Goal: Communication & Community: Participate in discussion

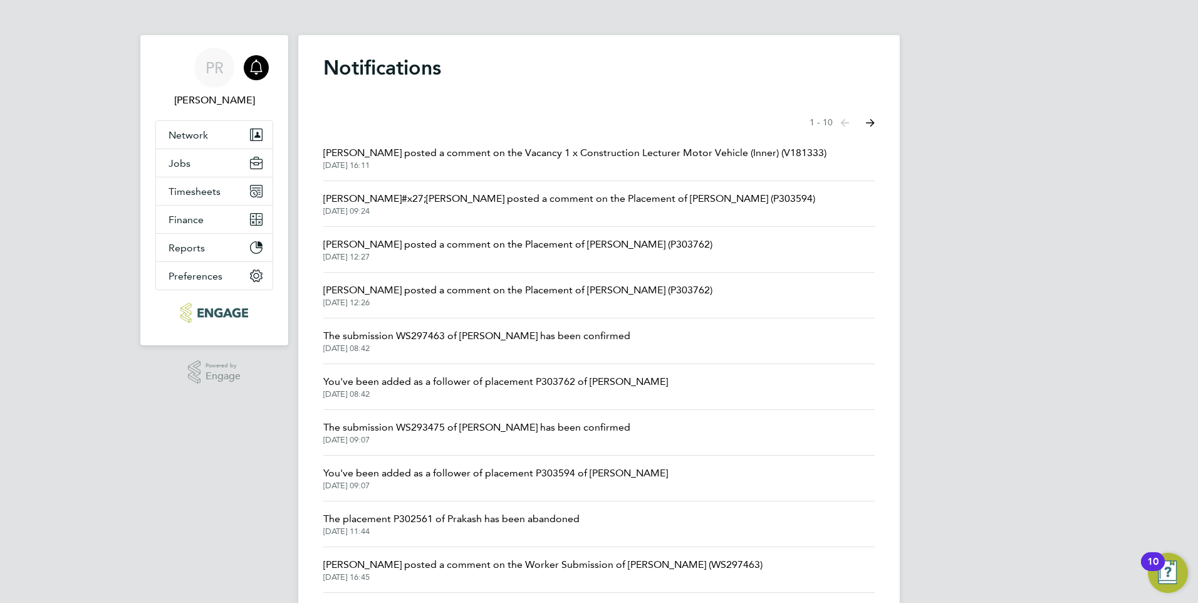
click at [261, 71] on icon "Main navigation" at bounding box center [256, 67] width 15 height 15
click at [218, 71] on span "PR" at bounding box center [215, 68] width 18 height 16
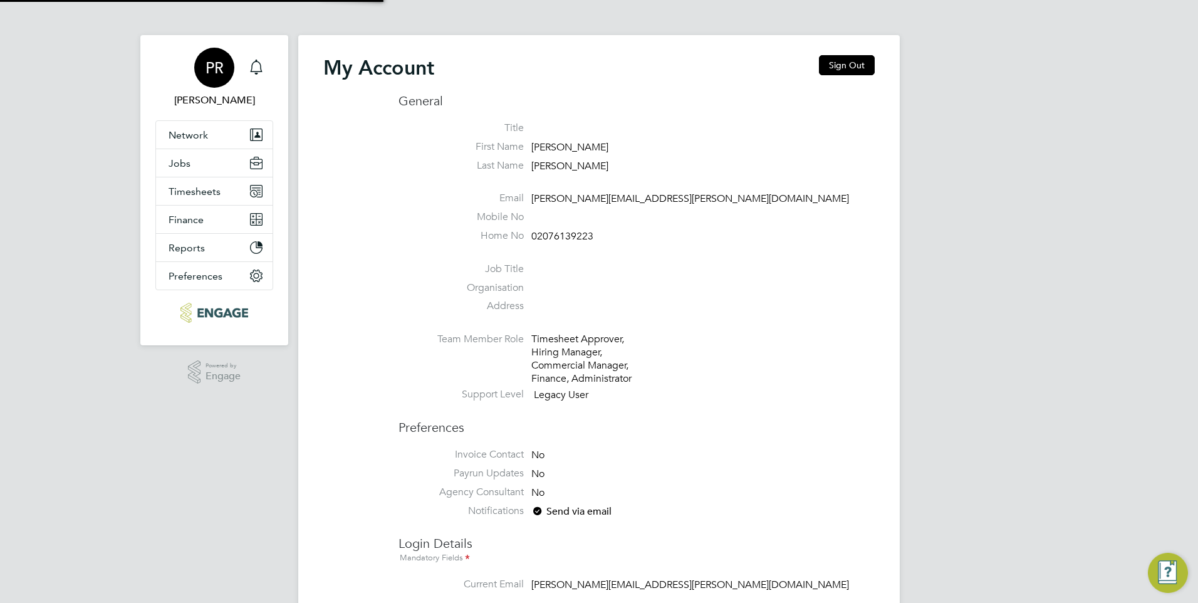
type input "Pallvi.Raghvani@ncclondon.ac.uk"
click at [255, 65] on icon "Main navigation" at bounding box center [256, 67] width 15 height 15
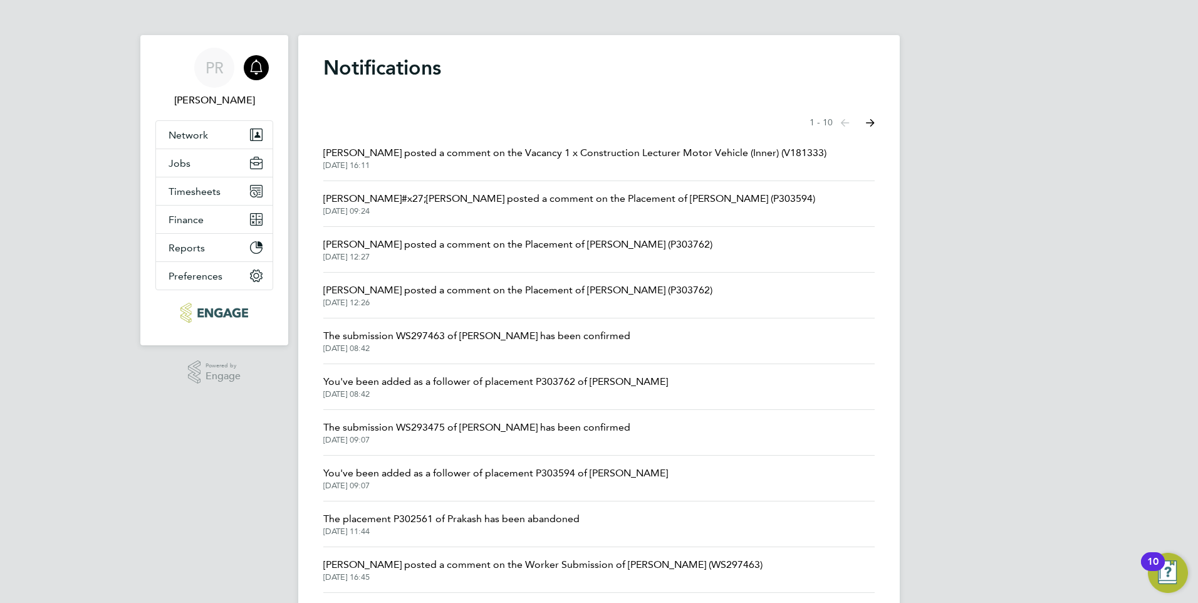
click at [393, 145] on span "Raj Ali posted a comment on the Vacancy 1 x Construction Lecturer Motor Vehicle…" at bounding box center [574, 152] width 503 height 15
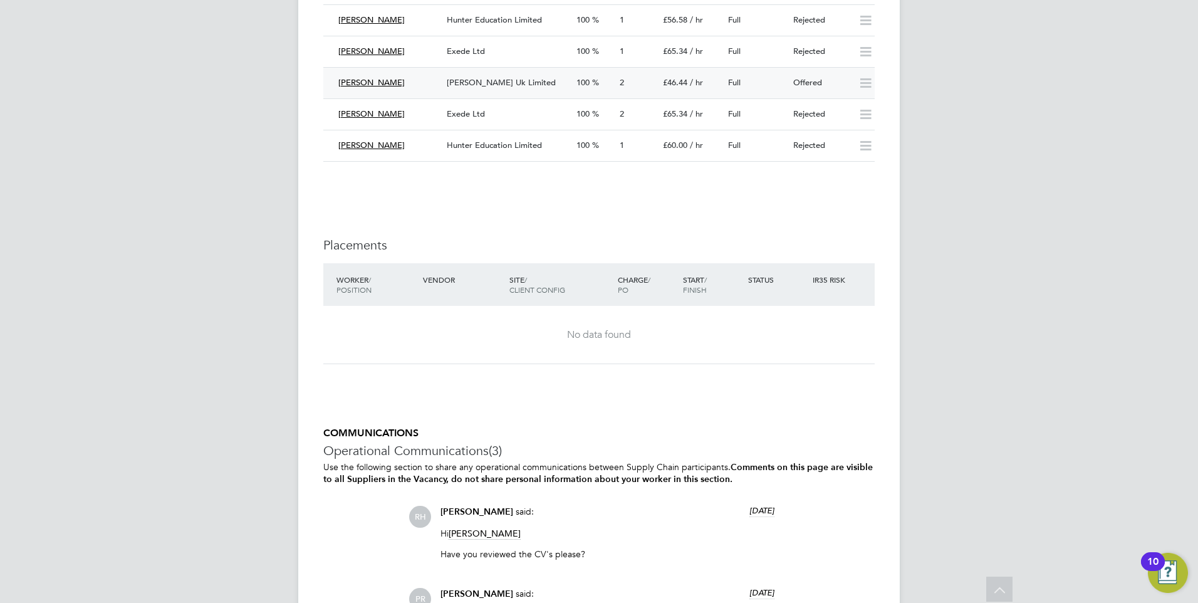
click at [464, 81] on span "[PERSON_NAME] Uk Limited" at bounding box center [501, 82] width 109 height 11
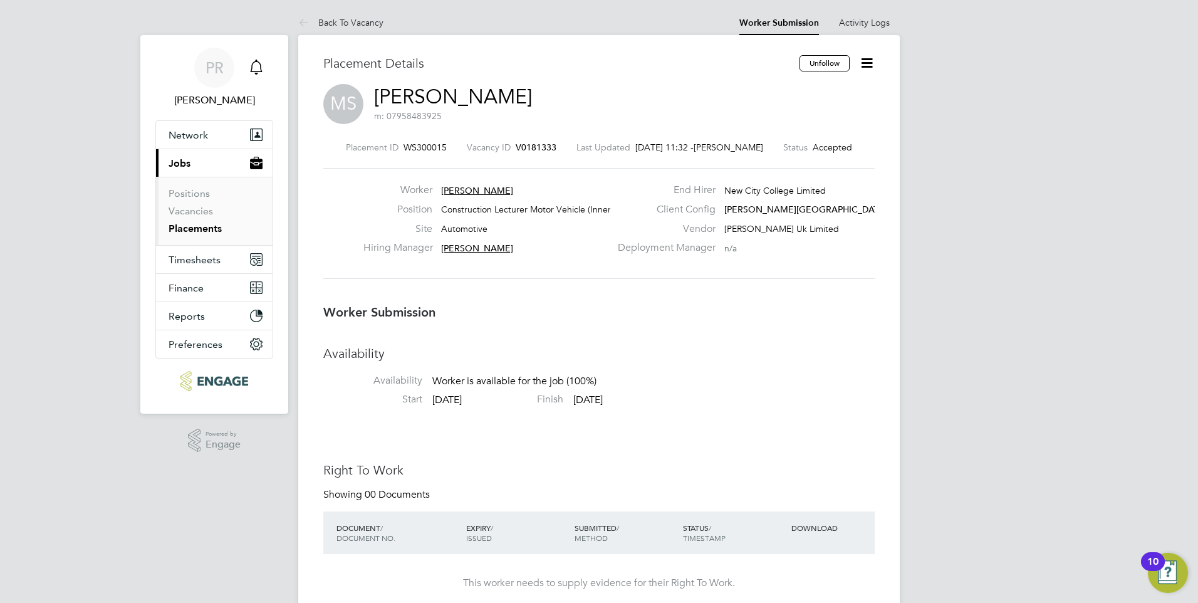
click at [266, 65] on div "Main navigation" at bounding box center [256, 67] width 25 height 25
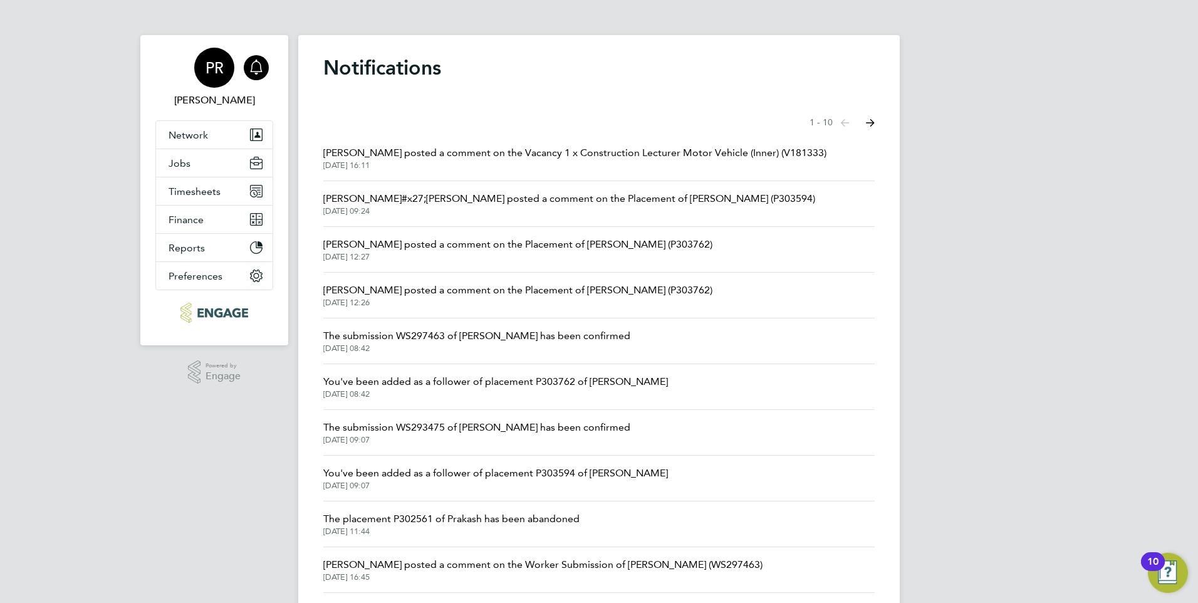
click at [203, 65] on div "PR" at bounding box center [214, 68] width 40 height 40
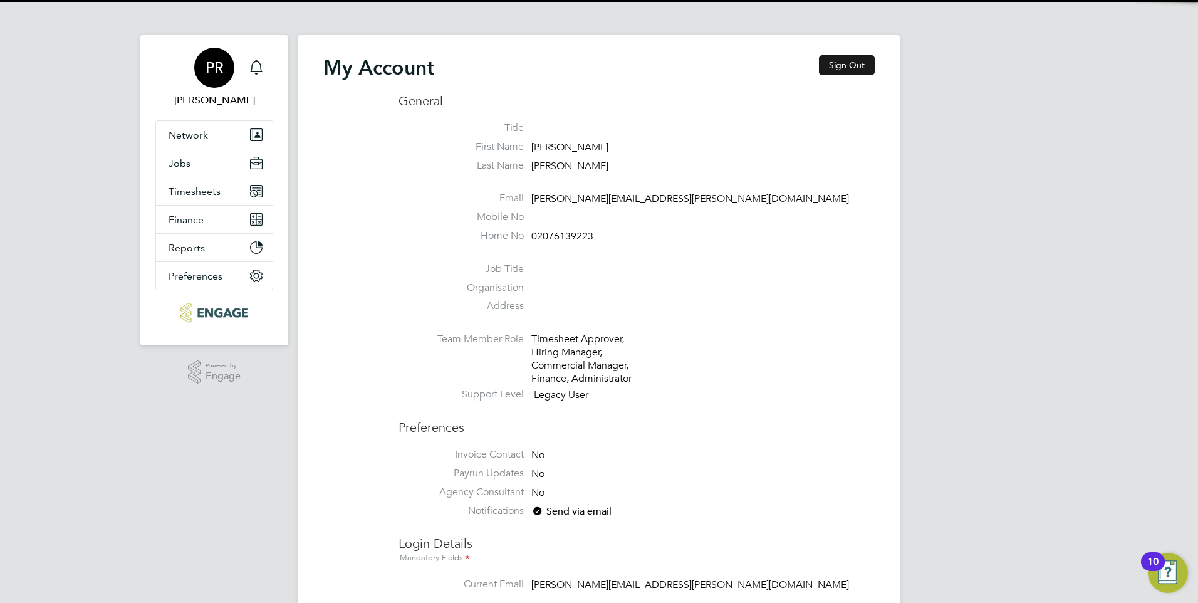
click at [861, 73] on button "Sign Out" at bounding box center [847, 65] width 56 height 20
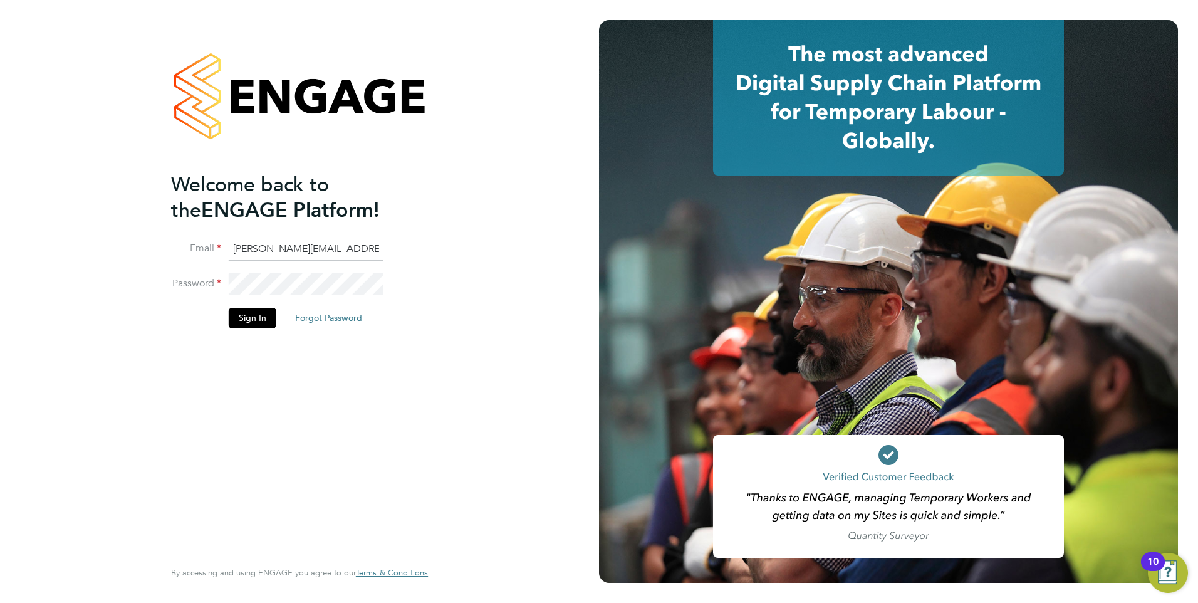
drag, startPoint x: 298, startPoint y: 249, endPoint x: 127, endPoint y: 241, distance: 171.3
click at [136, 243] on div "Welcome back to the ENGAGE Platform! Email Pallvi.Raghvani@ncclondon.ac.uk Pass…" at bounding box center [299, 301] width 599 height 603
type input "Raj.Ali@ncclondon.ac.uk"
click at [120, 286] on div "Welcome back to the ENGAGE Platform! Email Raj.Ali@ncclondon.ac.uk Password Sig…" at bounding box center [299, 301] width 599 height 603
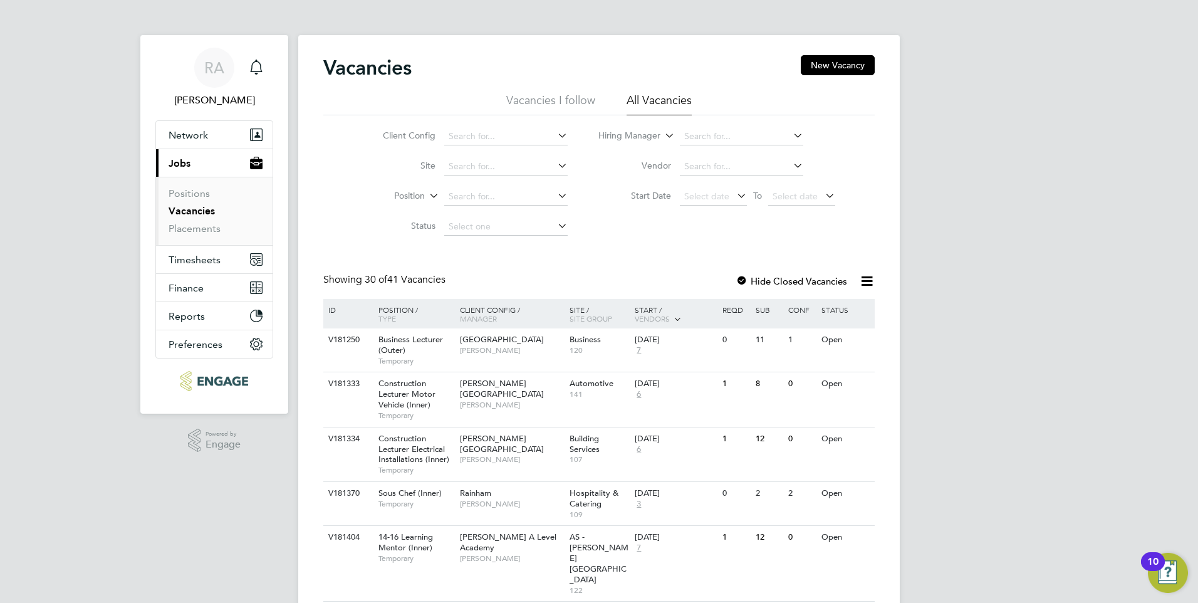
click at [548, 95] on li "Vacancies I follow" at bounding box center [550, 104] width 89 height 23
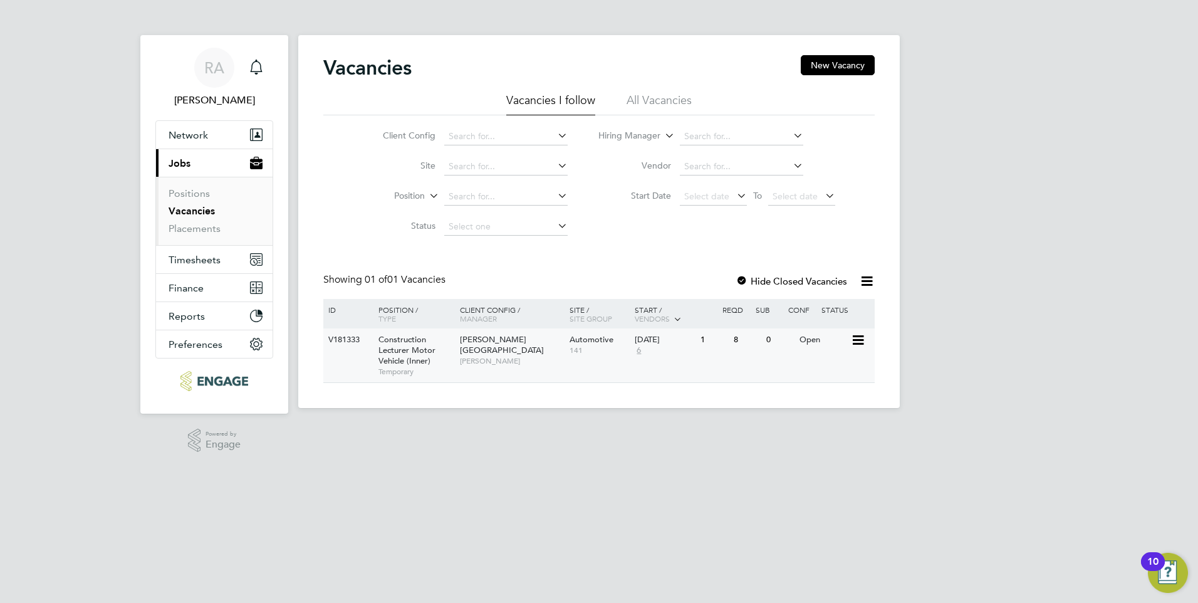
click at [578, 351] on span "141" at bounding box center [600, 350] width 60 height 10
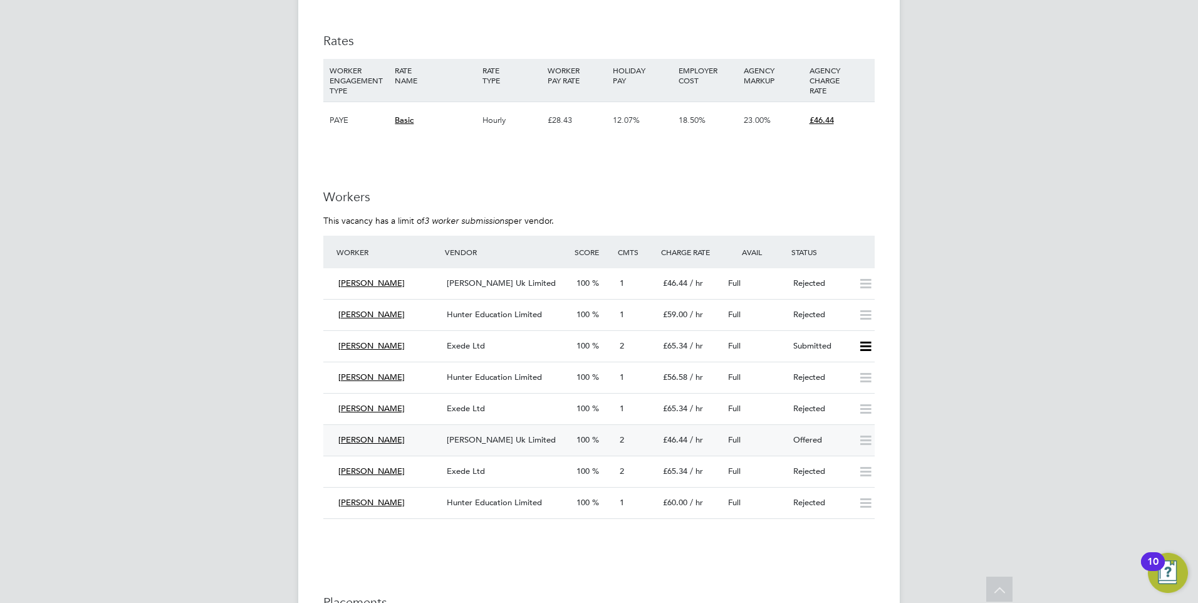
click at [516, 447] on div "[PERSON_NAME] Uk Limited" at bounding box center [507, 440] width 130 height 21
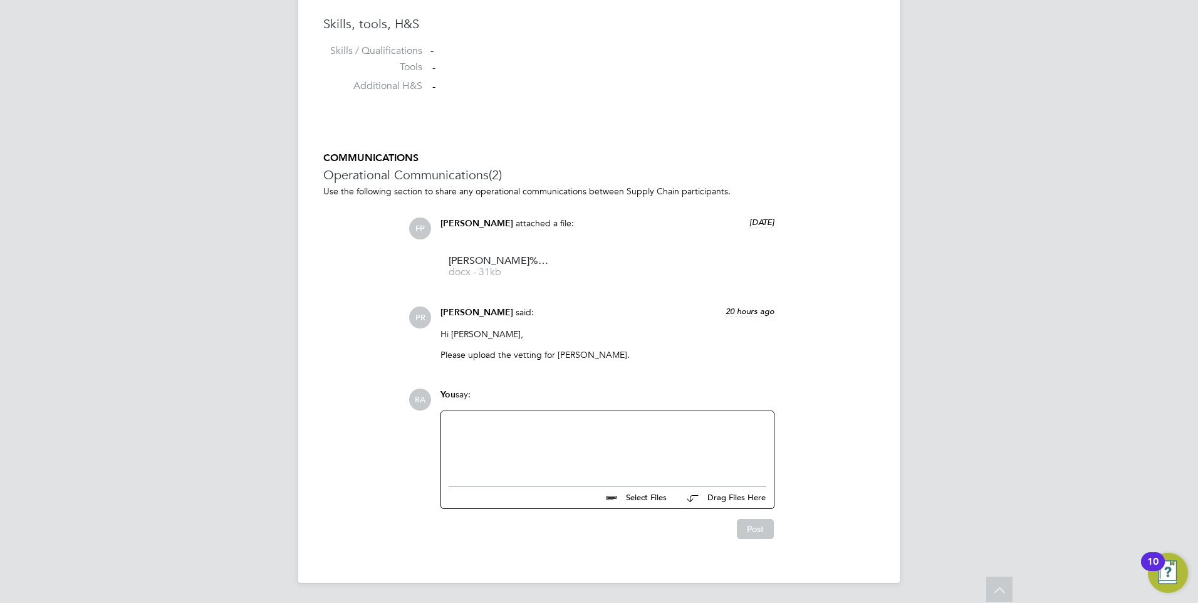
click at [556, 434] on div at bounding box center [608, 446] width 318 height 54
click at [771, 528] on button "Post" at bounding box center [755, 529] width 37 height 20
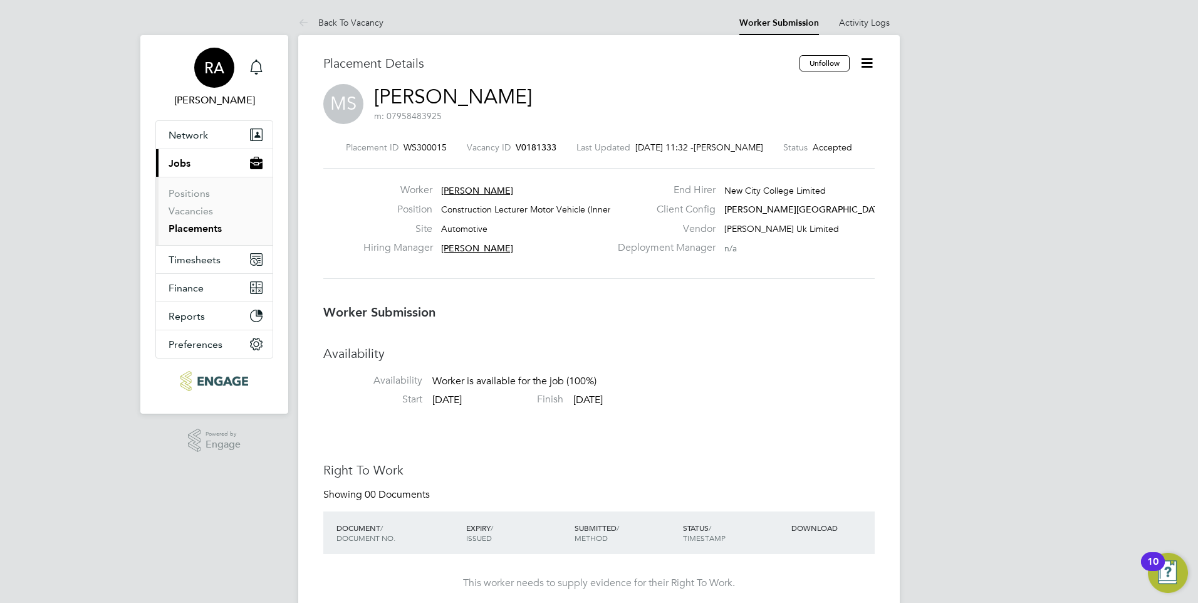
click at [208, 64] on span "RA" at bounding box center [214, 68] width 20 height 16
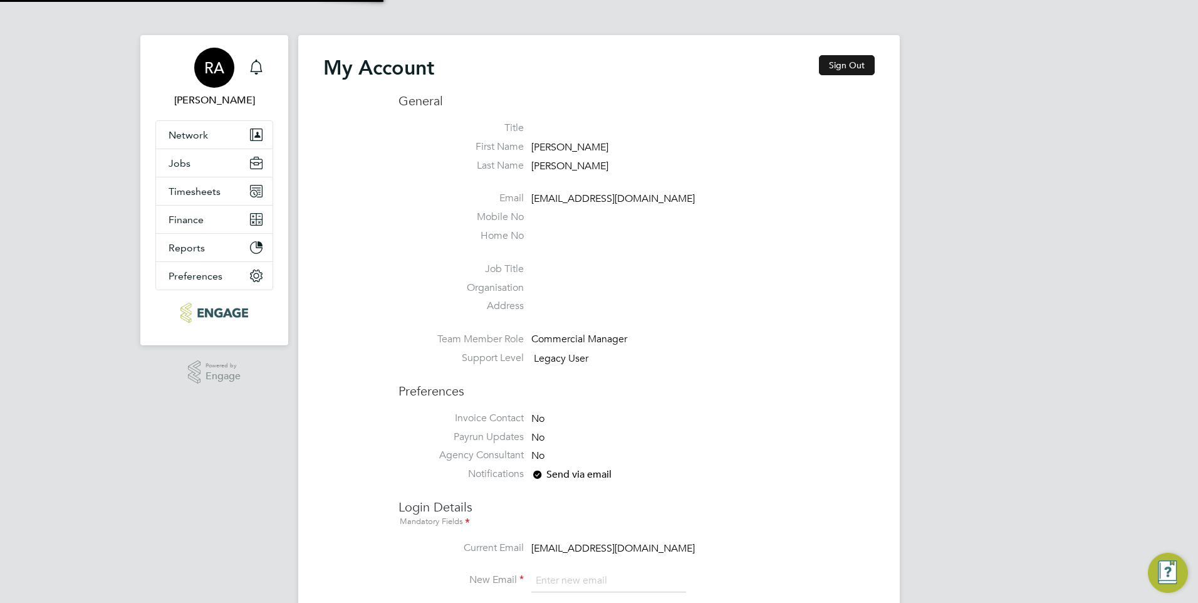
type input "Raj.Ali@ncclondon.ac.uk"
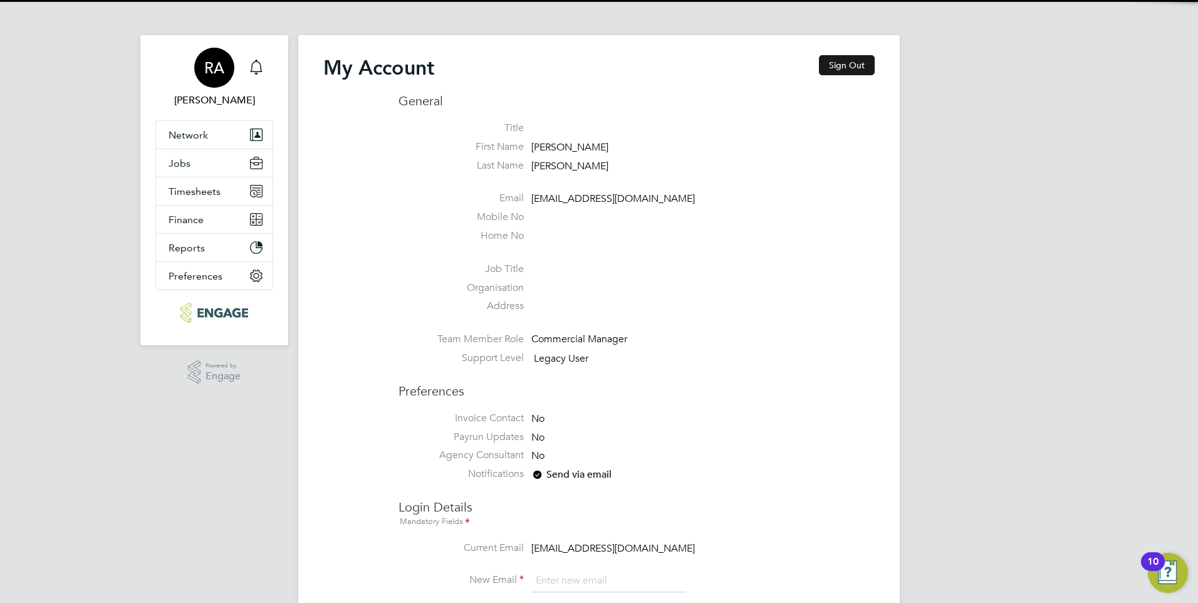
click at [867, 68] on button "Sign Out" at bounding box center [847, 65] width 56 height 20
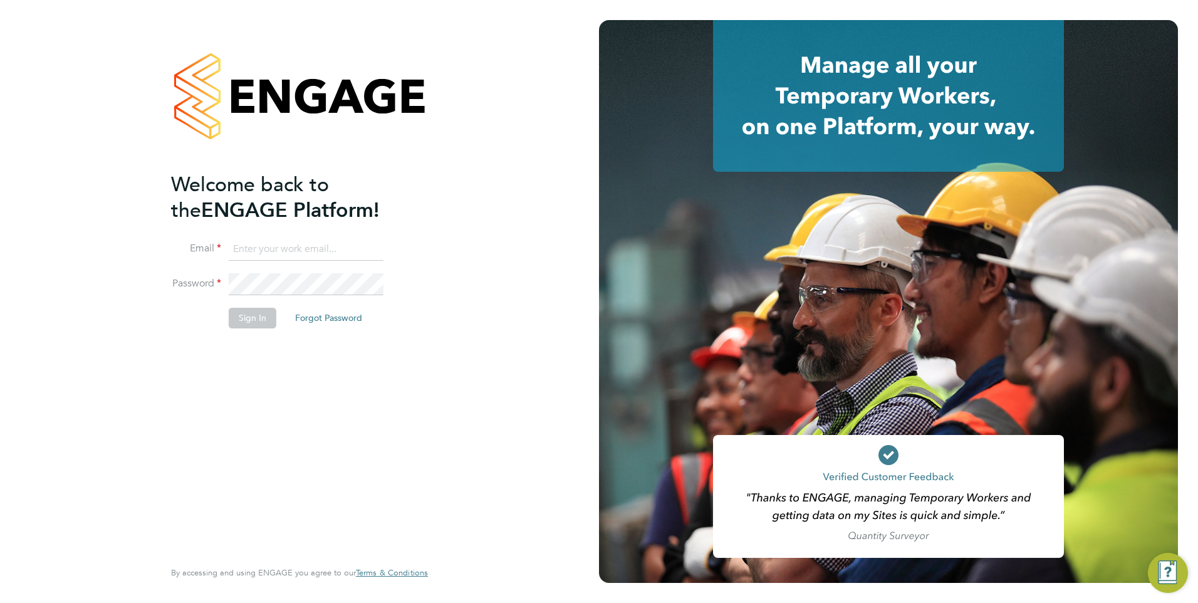
type input "Raj.Ali@ncclondon.ac.uk"
click at [253, 310] on button "Sign In" at bounding box center [253, 318] width 48 height 20
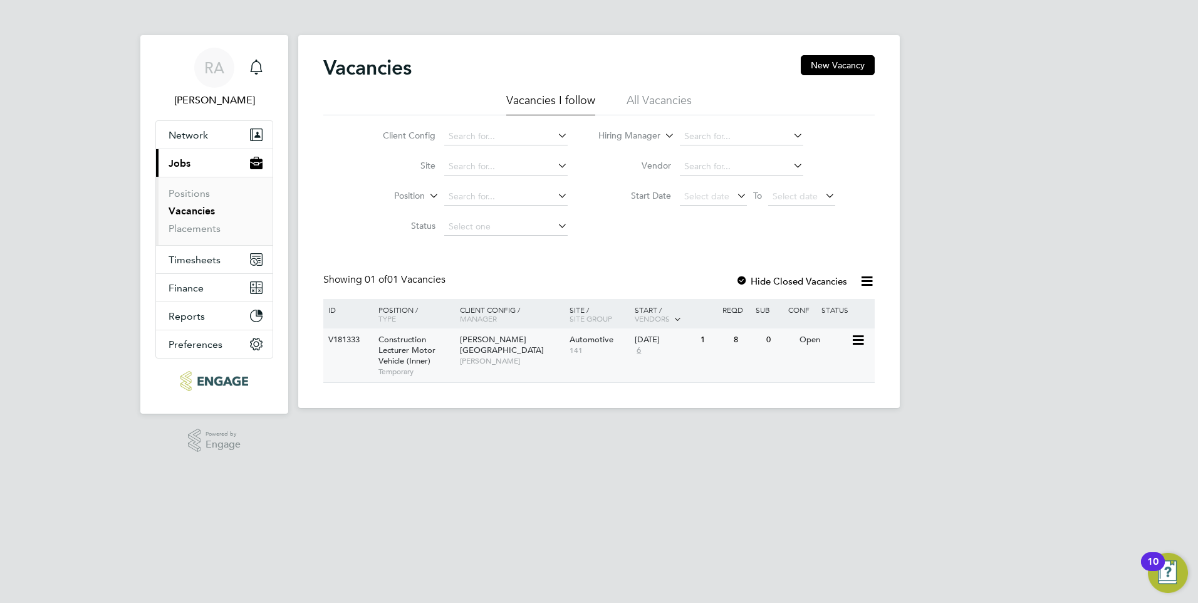
click at [394, 358] on span "Construction Lecturer Motor Vehicle (Inner)" at bounding box center [406, 350] width 57 height 32
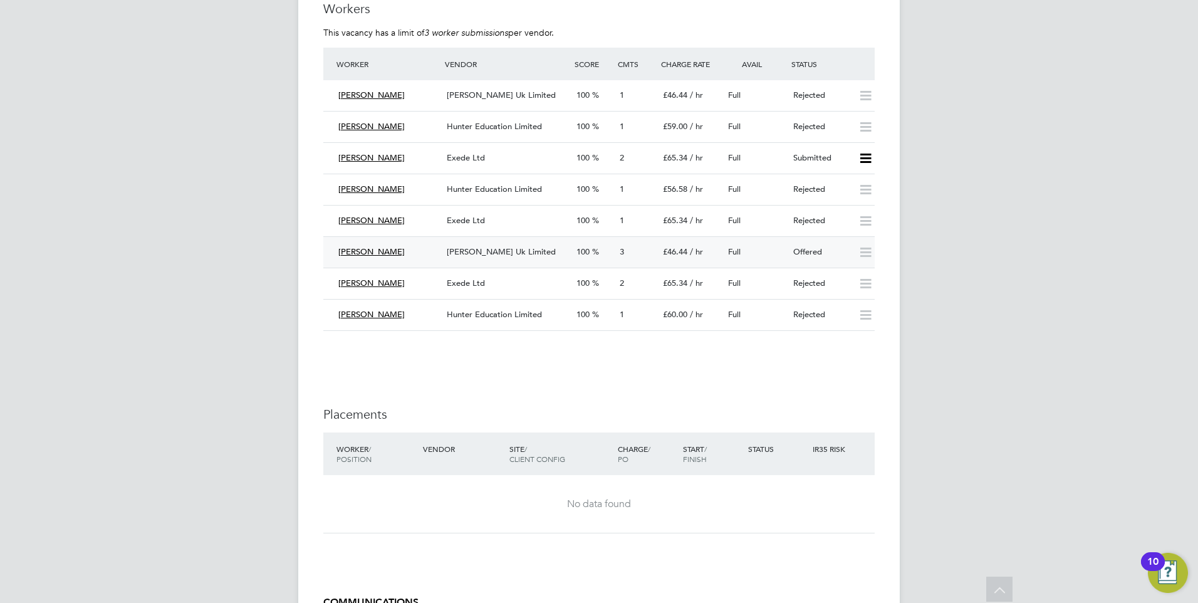
click at [588, 253] on span "100" at bounding box center [582, 251] width 13 height 11
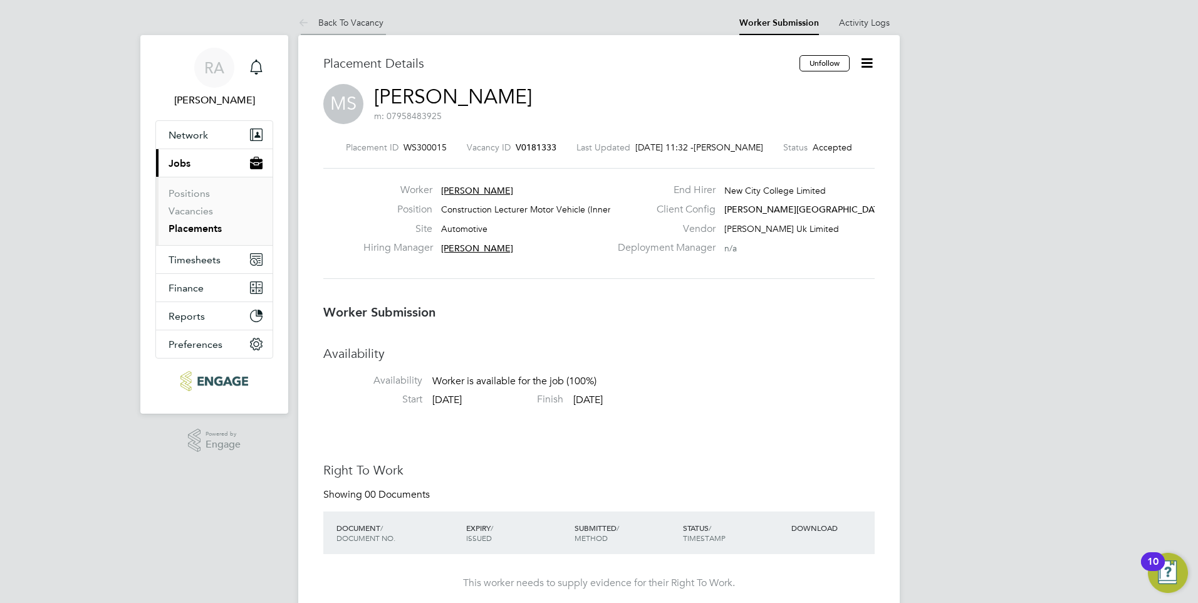
click at [333, 24] on link "Back To Vacancy" at bounding box center [340, 22] width 85 height 11
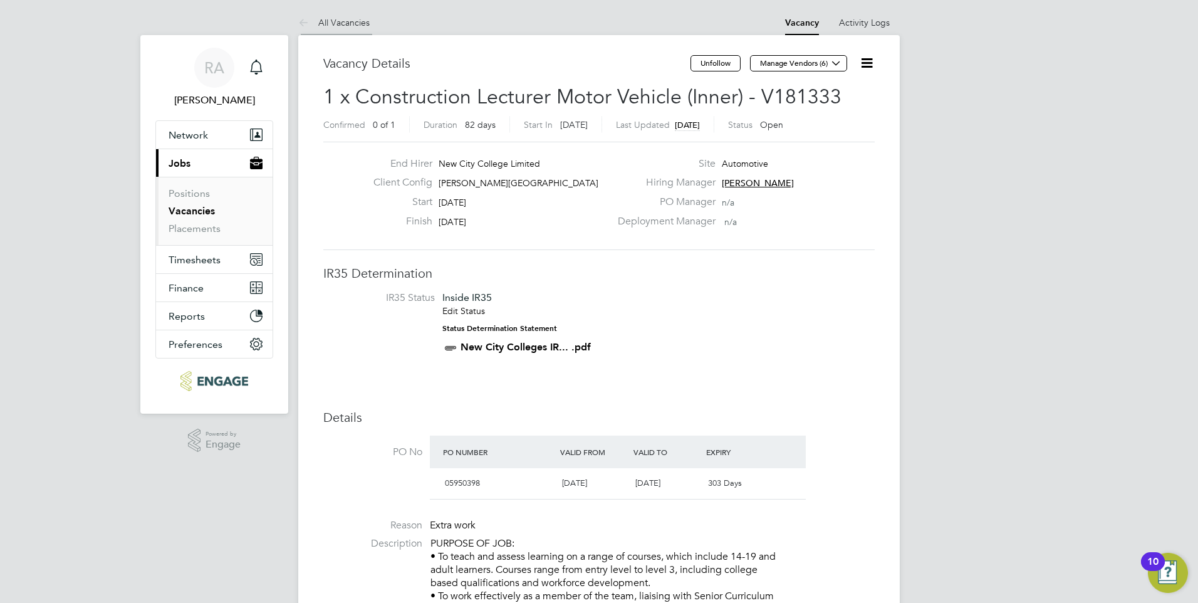
click at [315, 17] on link "All Vacancies" at bounding box center [333, 22] width 71 height 11
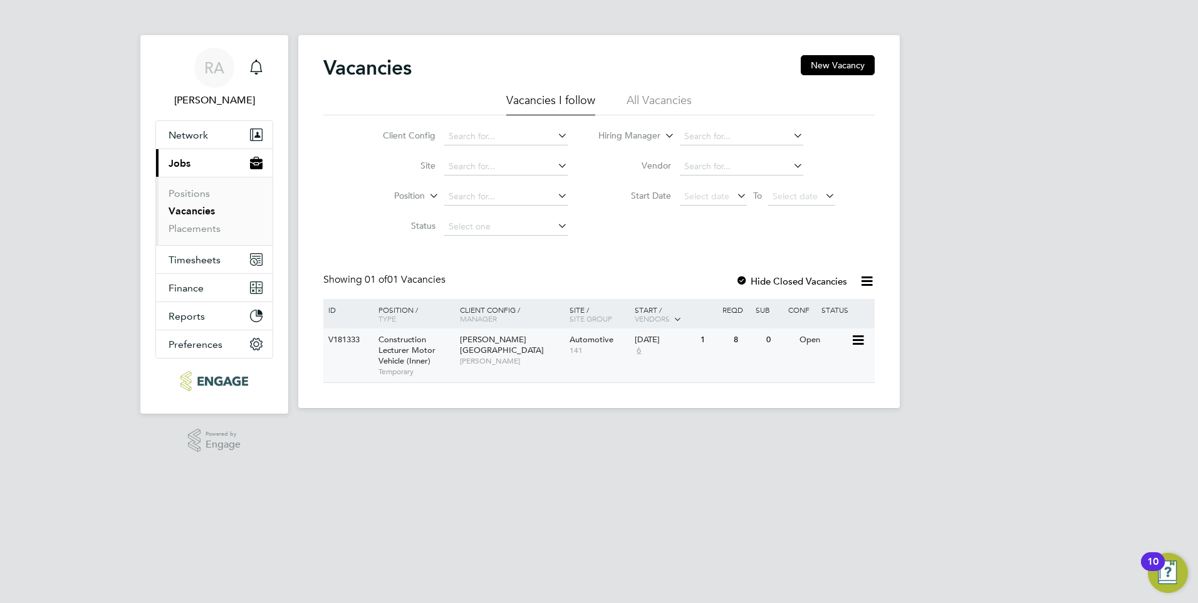
click at [493, 368] on div "V181333 Construction Lecturer Motor Vehicle (Inner) Temporary Hackney Campus Ra…" at bounding box center [598, 355] width 551 height 54
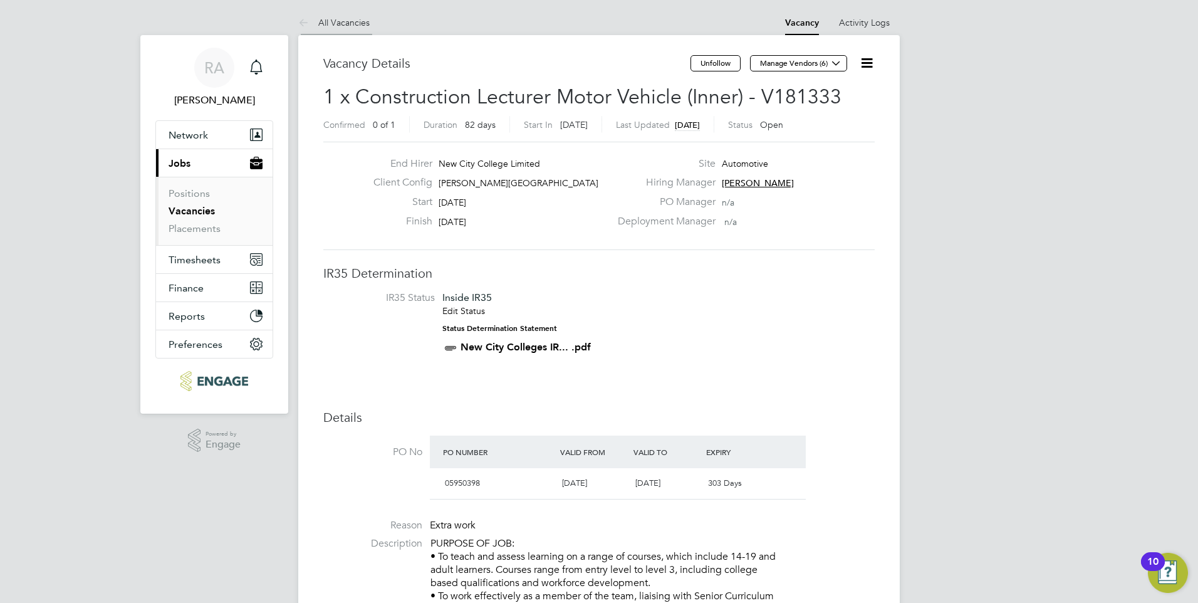
click at [330, 22] on link "All Vacancies" at bounding box center [333, 22] width 71 height 11
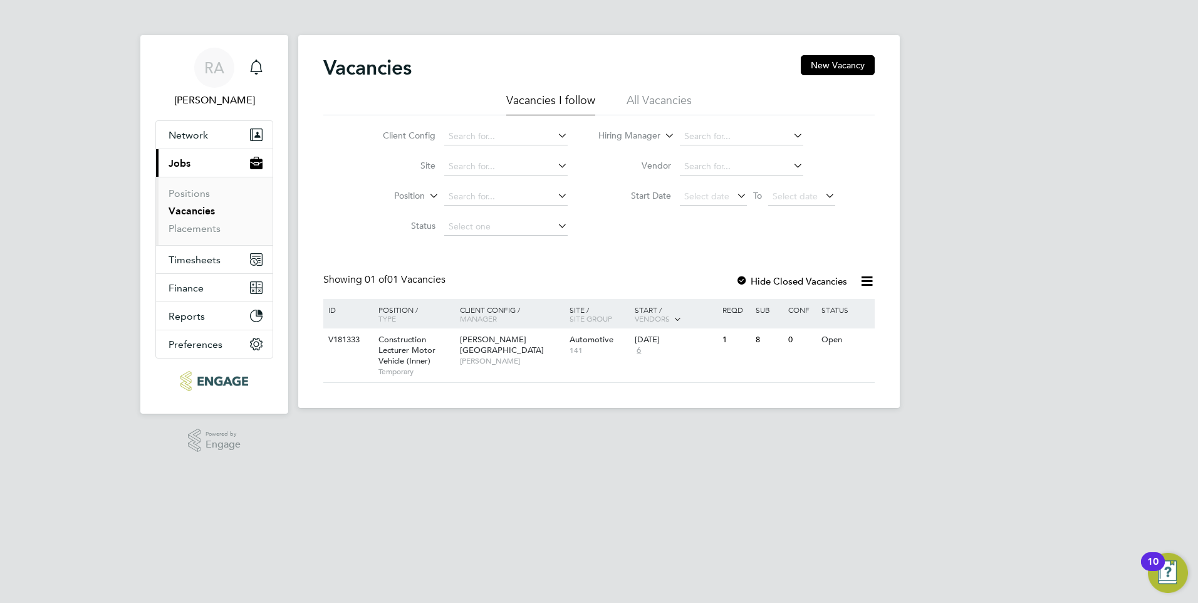
click at [172, 215] on link "Vacancies" at bounding box center [192, 211] width 46 height 12
click at [471, 356] on span "[PERSON_NAME]" at bounding box center [511, 361] width 103 height 10
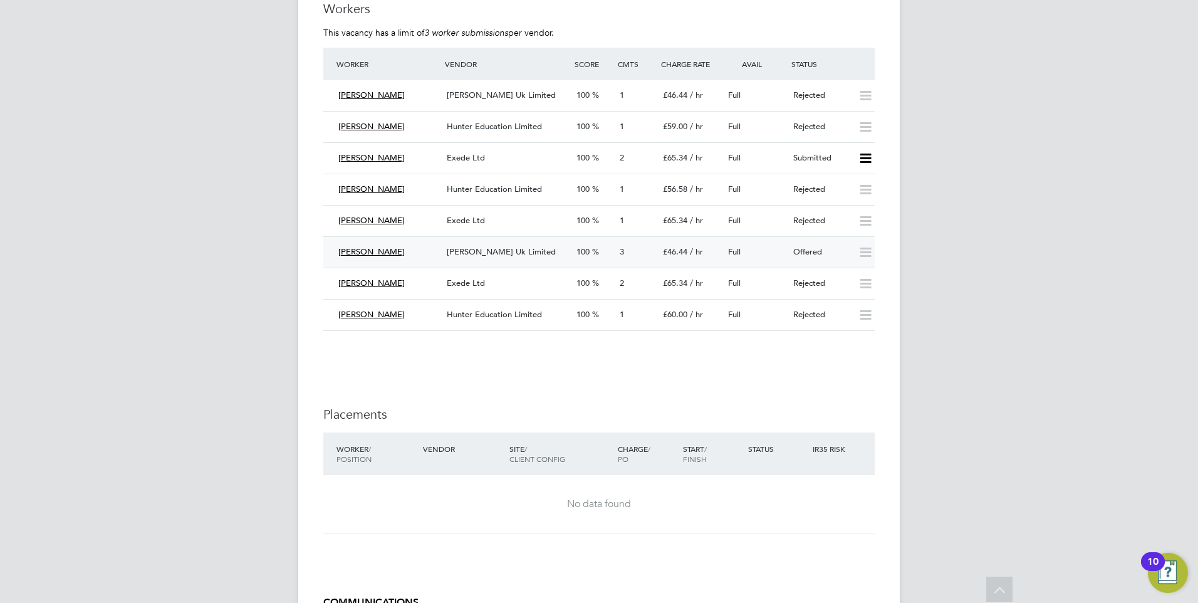
click at [588, 238] on div "[PERSON_NAME] [PERSON_NAME] Uk Limited 100 3 £46.44 / hr Full Offered" at bounding box center [598, 251] width 551 height 31
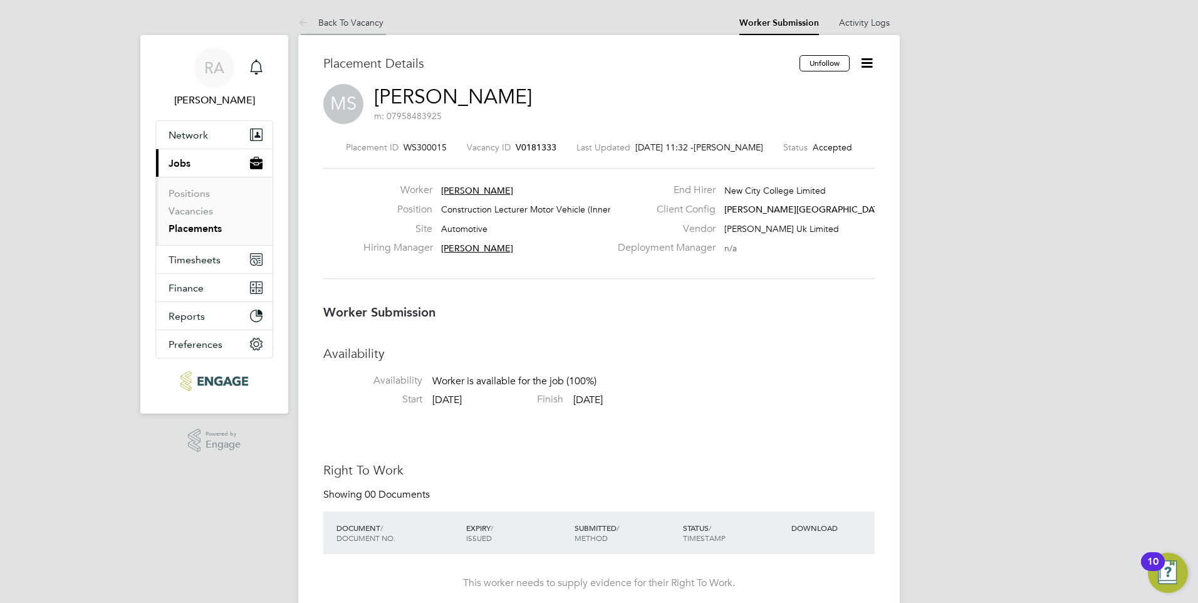
click at [362, 29] on li "Back To Vacancy" at bounding box center [340, 22] width 85 height 25
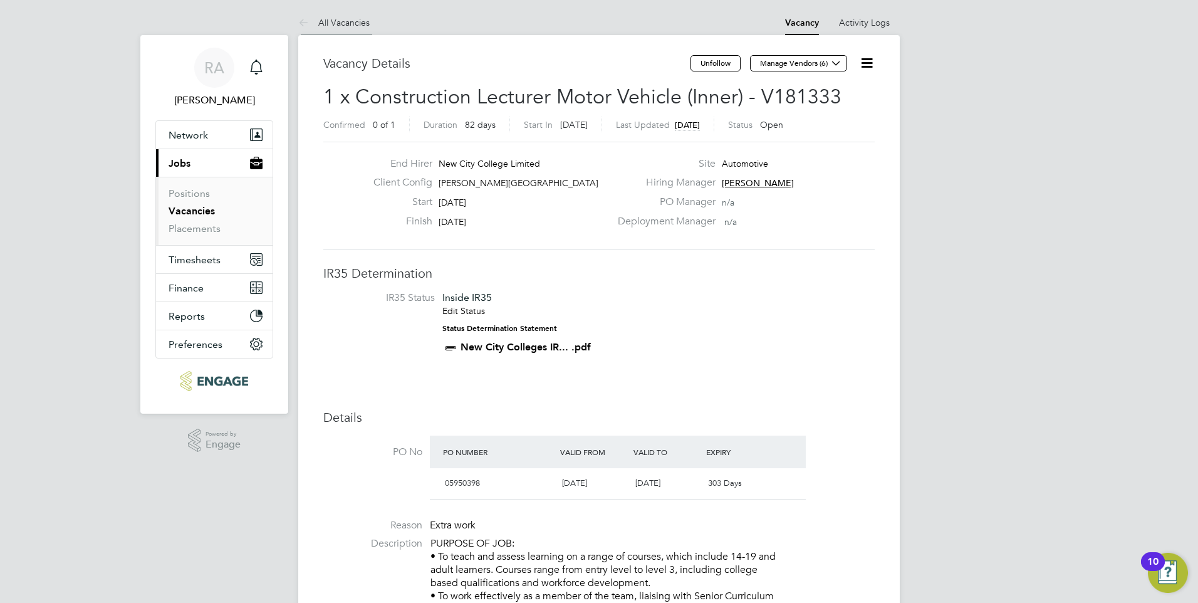
click at [329, 29] on li "All Vacancies" at bounding box center [333, 22] width 71 height 25
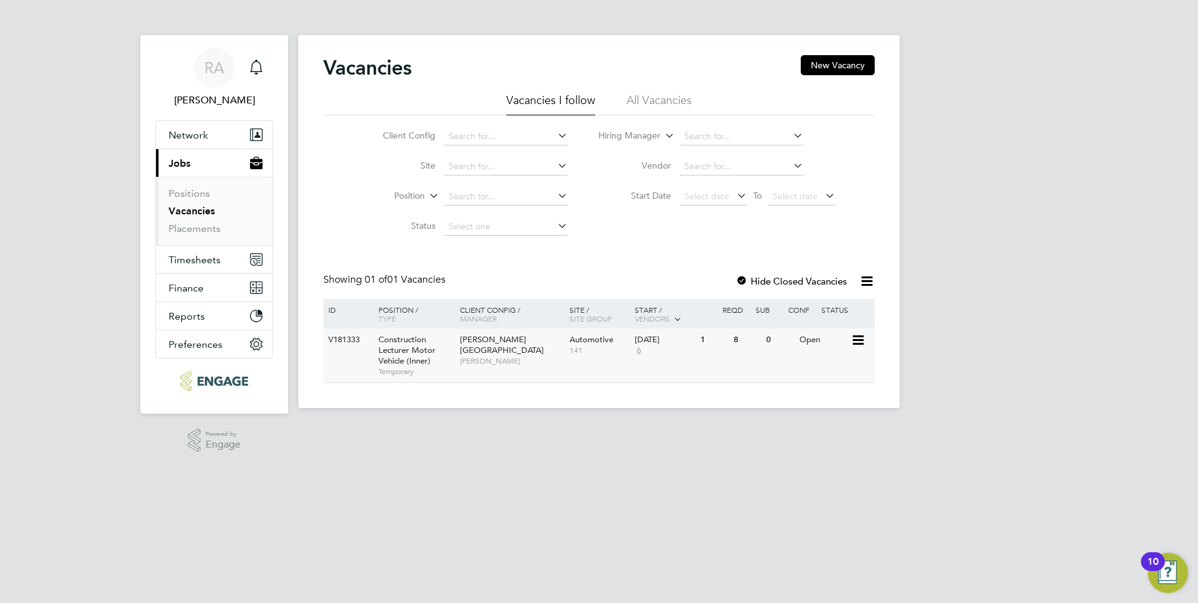
click at [561, 356] on span "[PERSON_NAME]" at bounding box center [511, 361] width 103 height 10
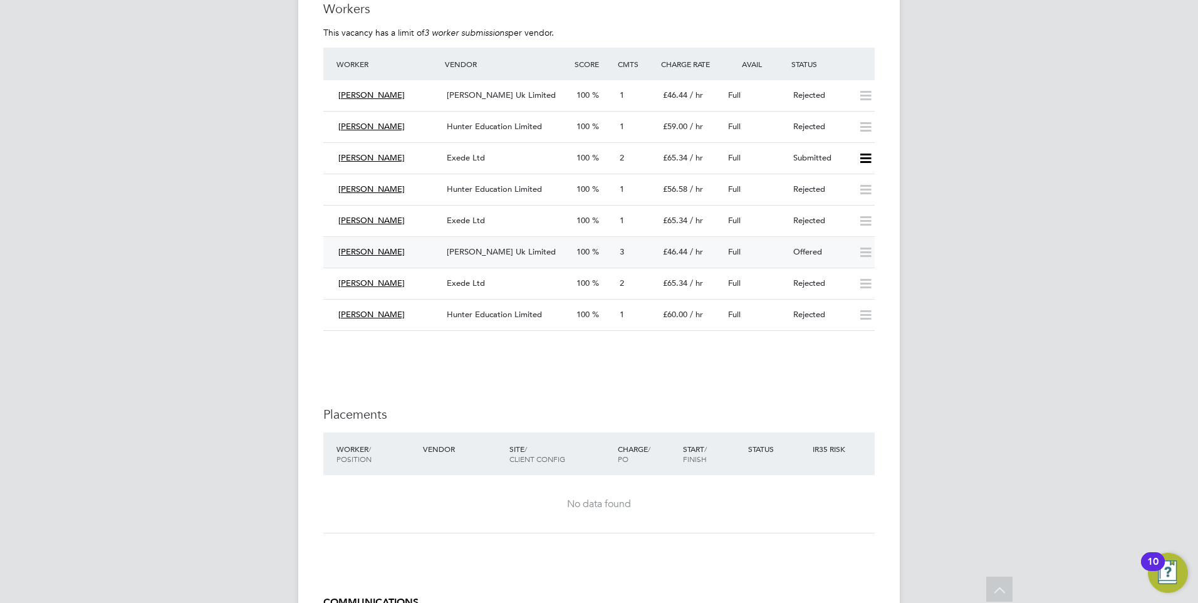
click at [865, 248] on icon at bounding box center [866, 253] width 16 height 10
click at [865, 251] on icon at bounding box center [866, 253] width 16 height 10
click at [526, 244] on div "[PERSON_NAME] Uk Limited" at bounding box center [507, 252] width 130 height 21
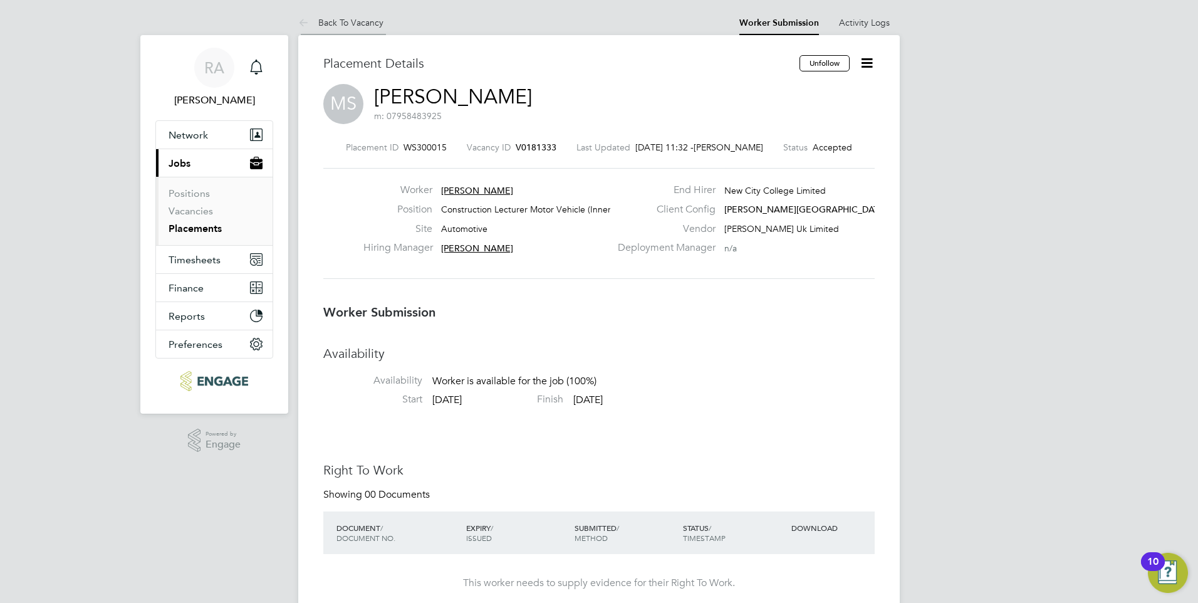
click at [370, 18] on link "Back To Vacancy" at bounding box center [340, 22] width 85 height 11
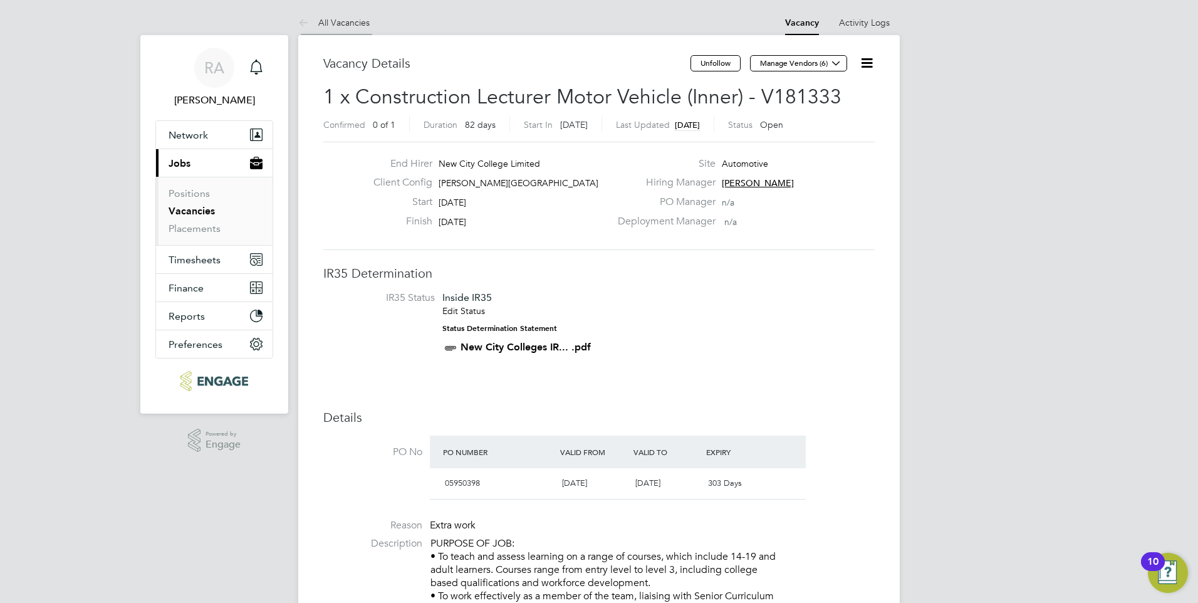
click at [360, 26] on link "All Vacancies" at bounding box center [333, 22] width 71 height 11
